Goal: Browse casually

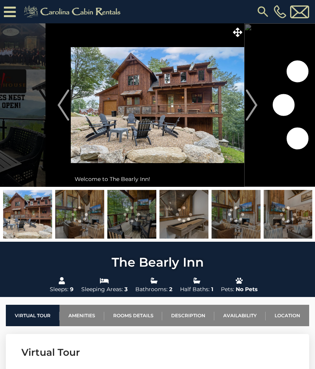
click at [256, 109] on img "Next" at bounding box center [252, 104] width 12 height 31
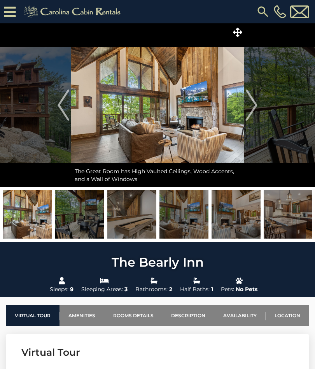
click at [254, 113] on img "Next" at bounding box center [252, 104] width 12 height 31
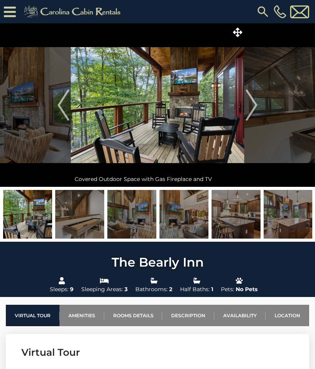
click at [254, 114] on img "Next" at bounding box center [252, 104] width 12 height 31
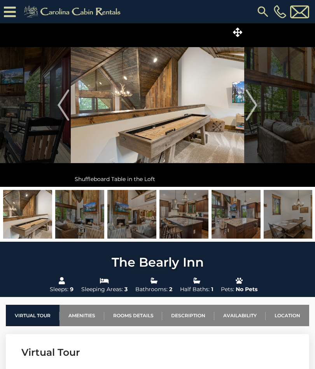
click at [256, 110] on img "Next" at bounding box center [252, 104] width 12 height 31
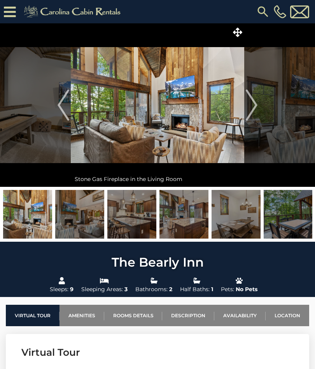
click at [256, 105] on img "Next" at bounding box center [252, 104] width 12 height 31
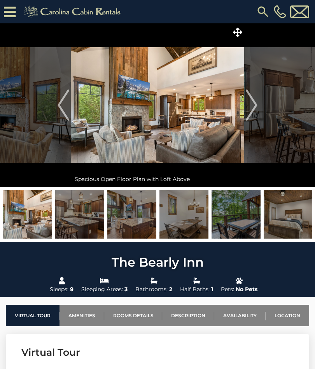
click at [255, 106] on img "Next" at bounding box center [252, 104] width 12 height 31
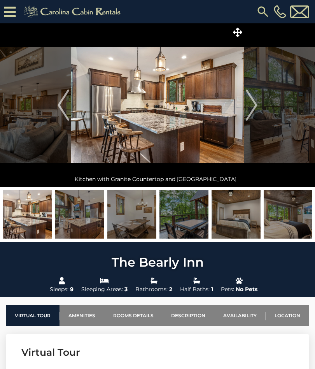
click at [257, 107] on img "Next" at bounding box center [252, 104] width 12 height 31
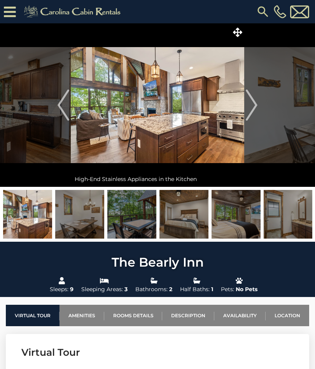
click at [254, 110] on img "Next" at bounding box center [252, 104] width 12 height 31
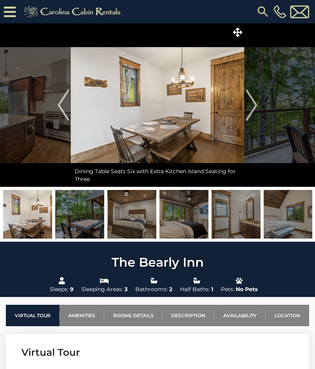
click at [253, 109] on img "Next" at bounding box center [252, 104] width 12 height 31
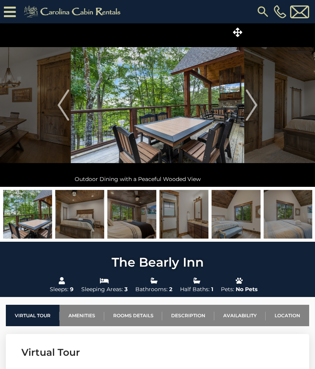
click at [256, 110] on img "Next" at bounding box center [252, 104] width 12 height 31
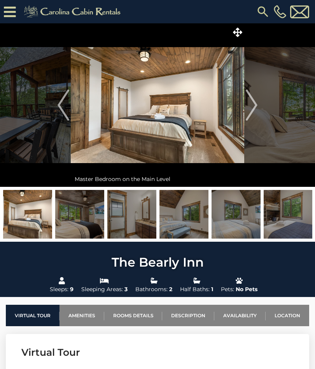
click at [254, 111] on img "Next" at bounding box center [252, 104] width 12 height 31
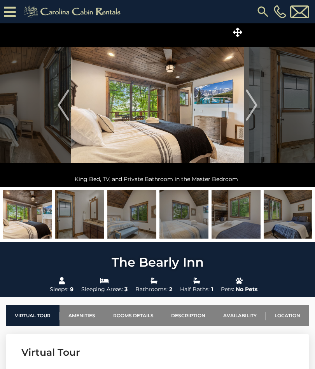
click at [255, 110] on img "Next" at bounding box center [252, 104] width 12 height 31
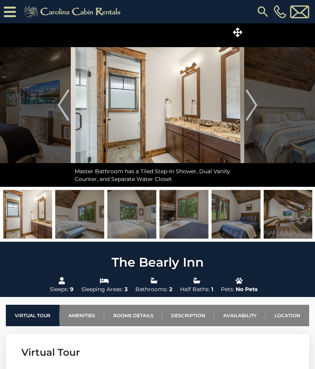
click at [257, 109] on img "Next" at bounding box center [252, 104] width 12 height 31
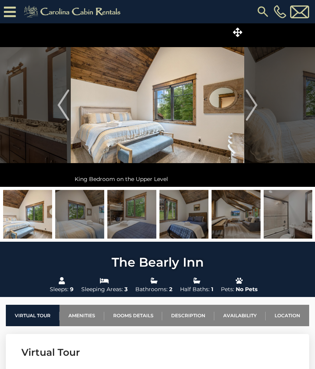
click at [255, 107] on img "Next" at bounding box center [252, 104] width 12 height 31
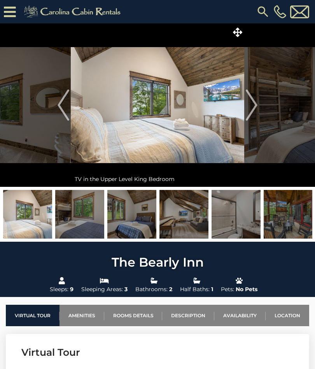
click at [253, 109] on img "Next" at bounding box center [252, 104] width 12 height 31
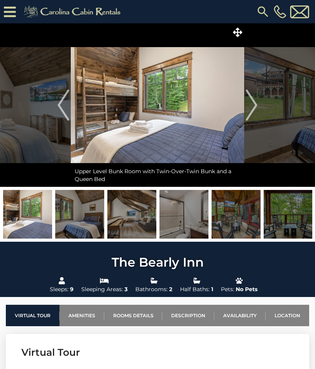
click at [252, 110] on img "Next" at bounding box center [252, 104] width 12 height 31
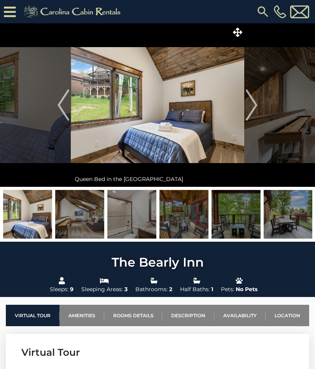
click at [254, 110] on img "Next" at bounding box center [252, 104] width 12 height 31
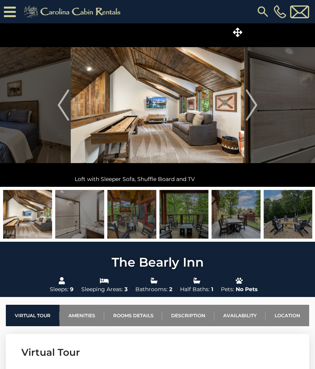
click at [256, 109] on img "Next" at bounding box center [252, 104] width 12 height 31
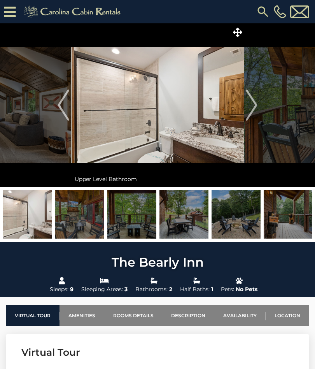
click at [255, 108] on img "Next" at bounding box center [252, 104] width 12 height 31
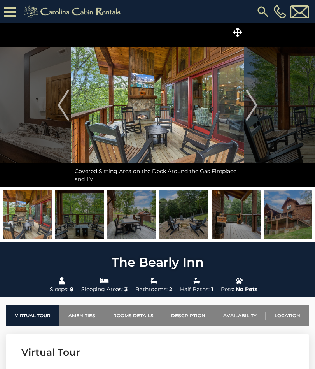
click at [253, 109] on img "Next" at bounding box center [252, 104] width 12 height 31
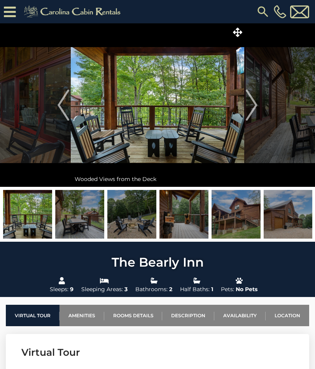
click at [255, 110] on img "Next" at bounding box center [252, 104] width 12 height 31
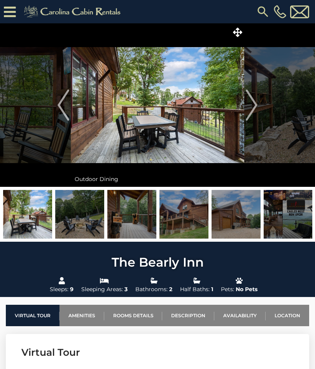
click at [258, 109] on button "Next" at bounding box center [251, 104] width 15 height 163
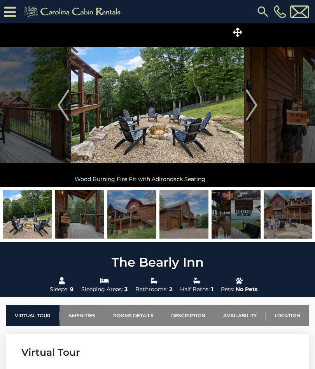
click at [259, 108] on button "Next" at bounding box center [251, 104] width 15 height 163
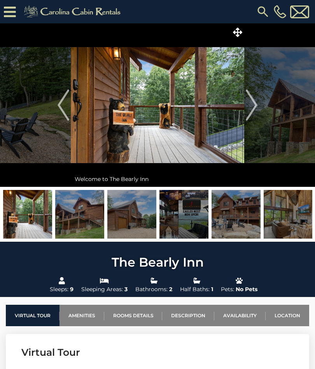
click at [257, 111] on img "Next" at bounding box center [252, 104] width 12 height 31
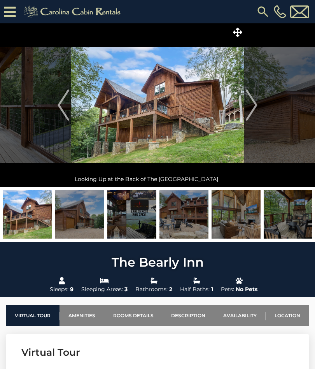
click at [258, 109] on button "Next" at bounding box center [251, 104] width 15 height 163
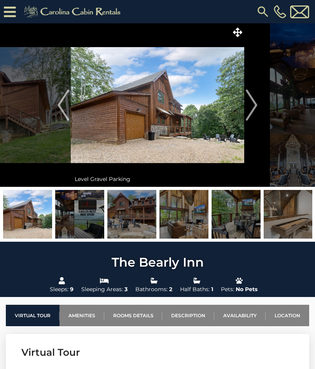
click at [258, 109] on button "Next" at bounding box center [251, 104] width 15 height 163
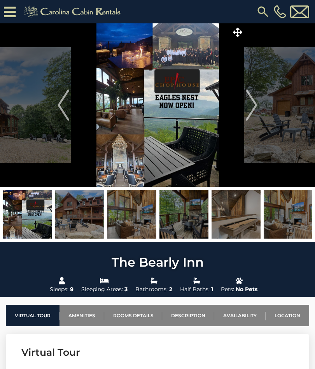
click at [252, 112] on img "Next" at bounding box center [252, 104] width 12 height 31
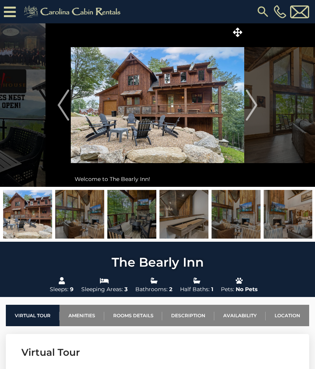
click at [258, 109] on button "Next" at bounding box center [251, 104] width 15 height 163
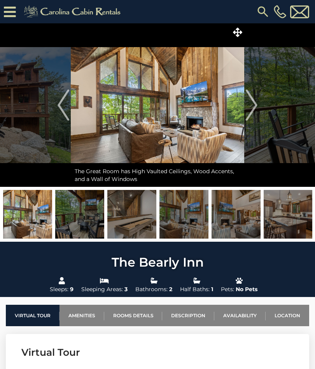
click at [258, 109] on button "Next" at bounding box center [251, 104] width 15 height 163
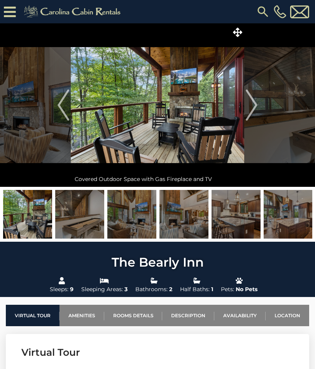
click at [258, 107] on button "Next" at bounding box center [251, 104] width 15 height 163
